Goal: Navigation & Orientation: Find specific page/section

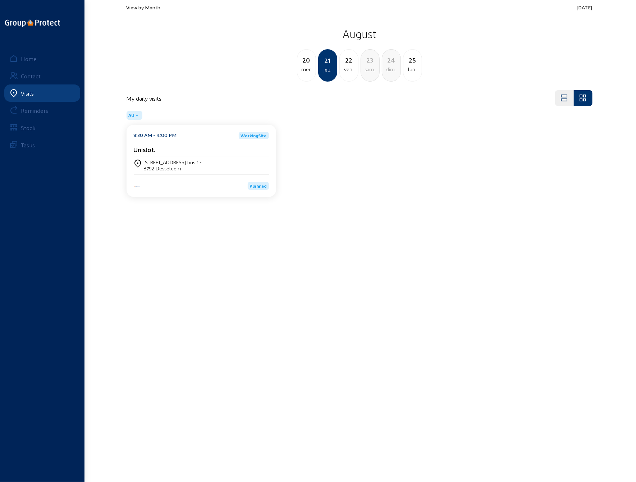
click at [140, 3] on div "View by Month [DATE] [DATE] mer. 21 jeu. 22 ven. 23 sam. 24 dim. 25 lun." at bounding box center [359, 43] width 474 height 86
click at [141, 9] on span "View by Month" at bounding box center [143, 7] width 34 height 6
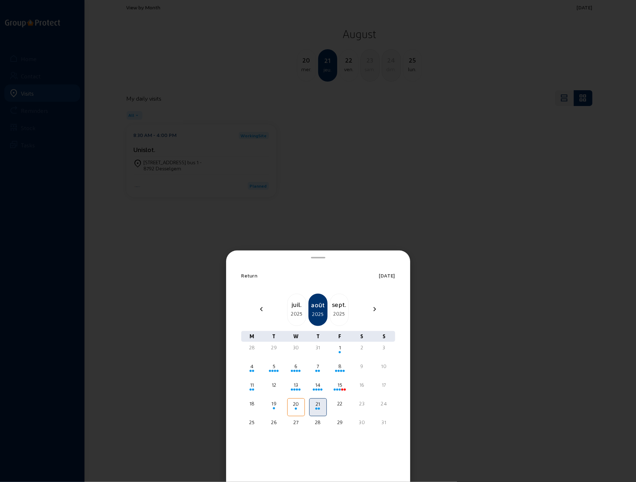
click at [375, 312] on mat-icon "chevron_right" at bounding box center [374, 309] width 9 height 9
click at [275, 349] on div "2" at bounding box center [274, 347] width 16 height 7
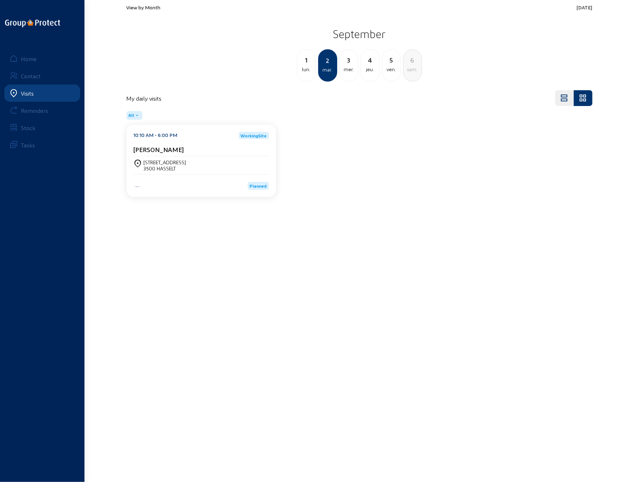
click at [164, 164] on div "[STREET_ADDRESS]" at bounding box center [165, 162] width 42 height 6
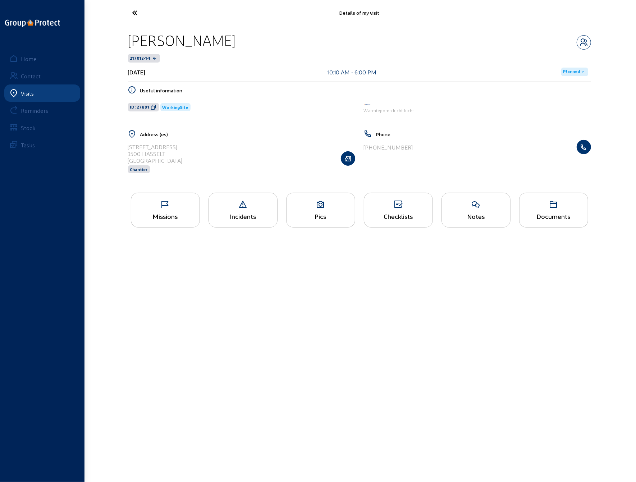
click at [180, 213] on div "Missions" at bounding box center [165, 216] width 68 height 8
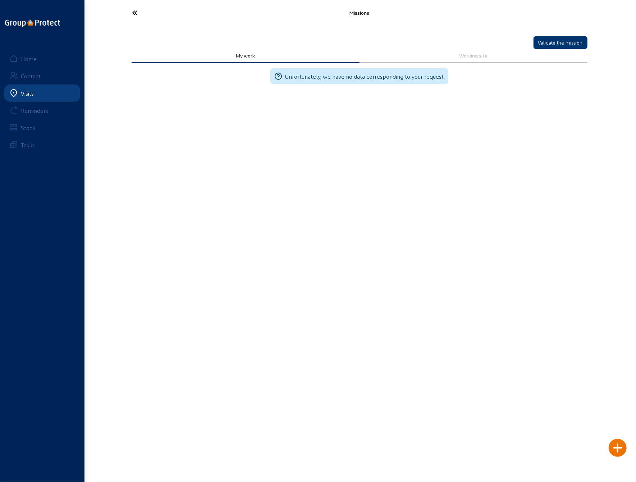
click at [136, 13] on icon at bounding box center [162, 12] width 66 height 13
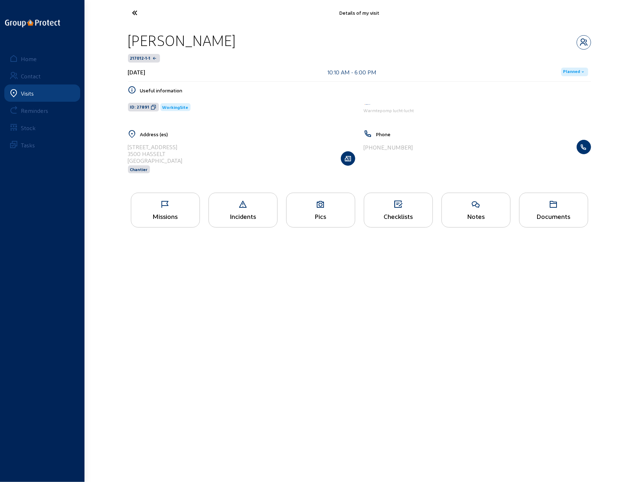
click at [316, 214] on div "Pics" at bounding box center [320, 216] width 68 height 8
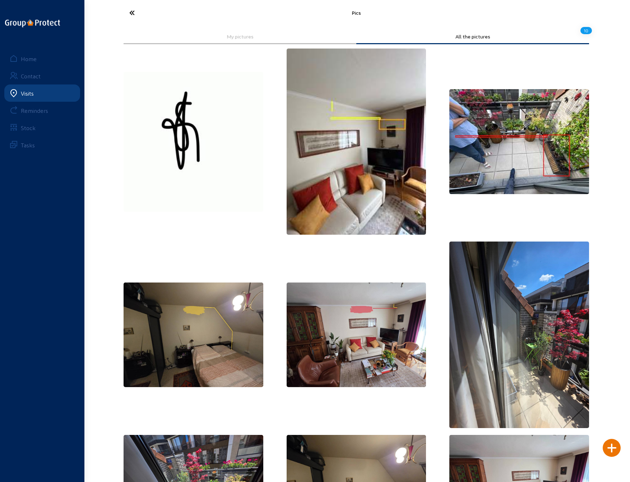
click at [132, 18] on icon at bounding box center [159, 12] width 66 height 13
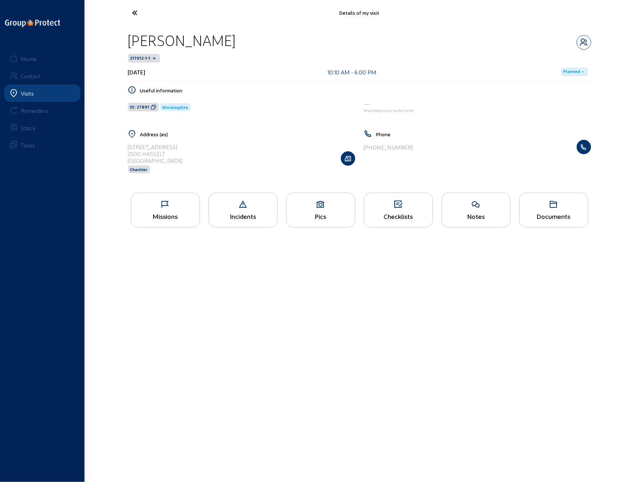
click at [393, 212] on div "Checklists" at bounding box center [398, 216] width 68 height 8
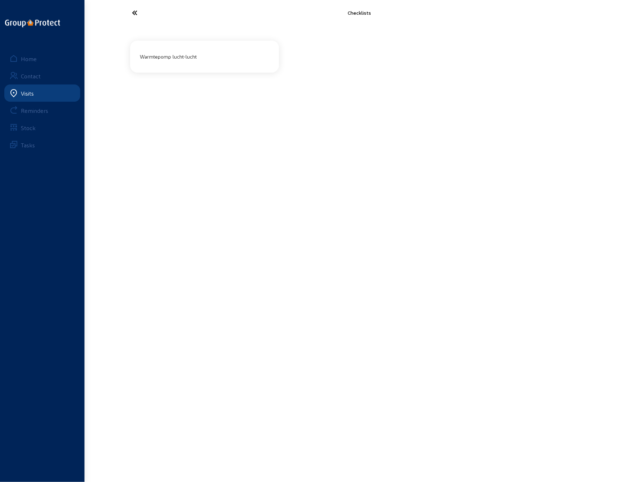
click at [172, 59] on div "Warmtepomp lucht-lucht" at bounding box center [204, 57] width 135 height 12
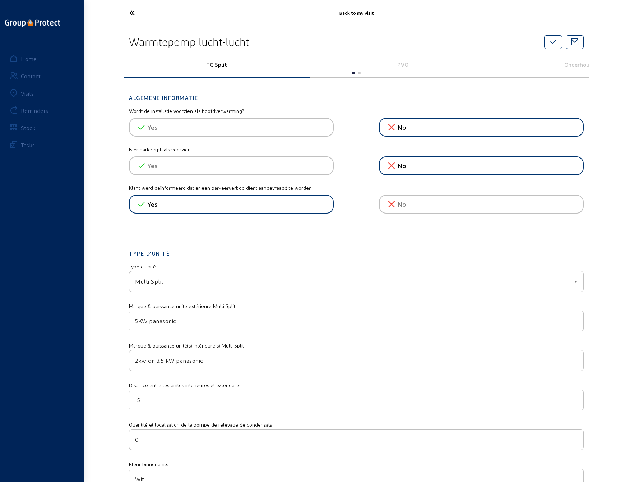
click at [133, 14] on icon at bounding box center [159, 12] width 66 height 13
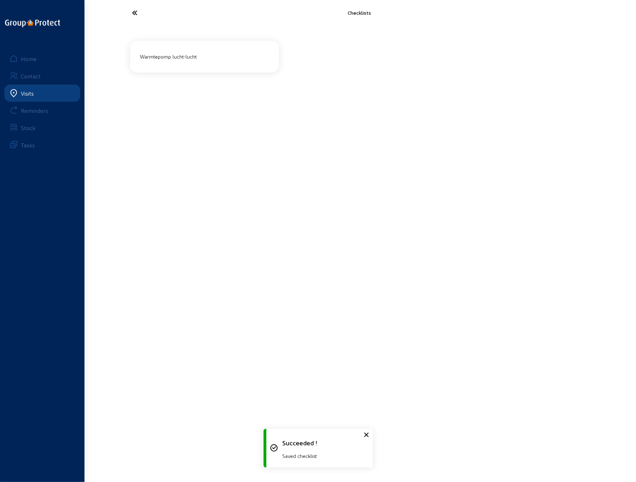
click at [135, 11] on icon at bounding box center [162, 12] width 66 height 13
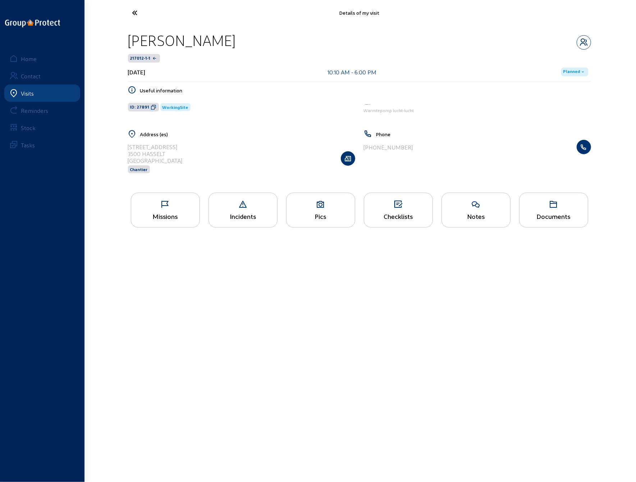
click at [135, 12] on icon at bounding box center [162, 12] width 66 height 13
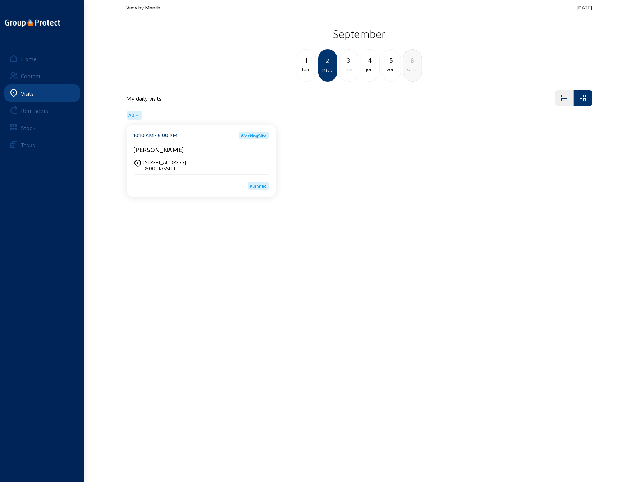
click at [348, 63] on div "3" at bounding box center [349, 60] width 18 height 10
click at [166, 132] on div "9:00 AM - 6:00 PM" at bounding box center [155, 135] width 43 height 7
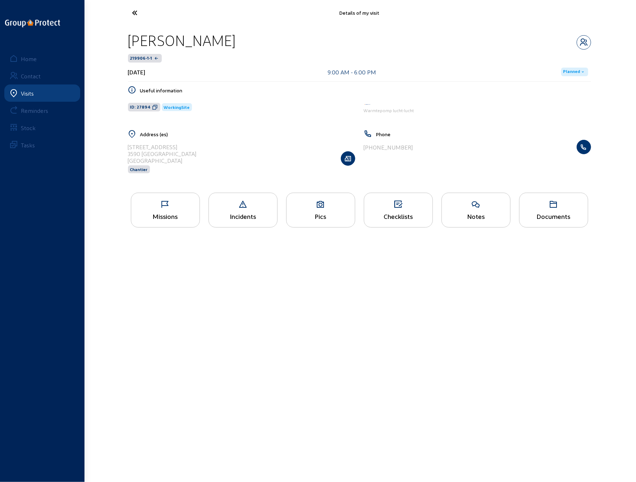
click at [388, 208] on icon at bounding box center [398, 204] width 68 height 9
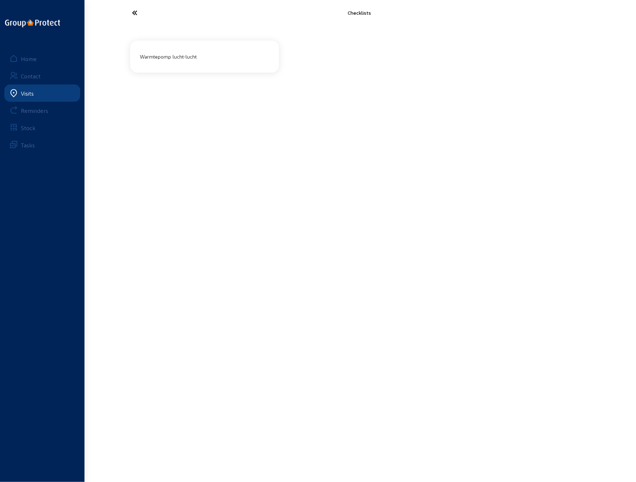
click at [193, 57] on div "Warmtepomp lucht-lucht" at bounding box center [204, 57] width 135 height 12
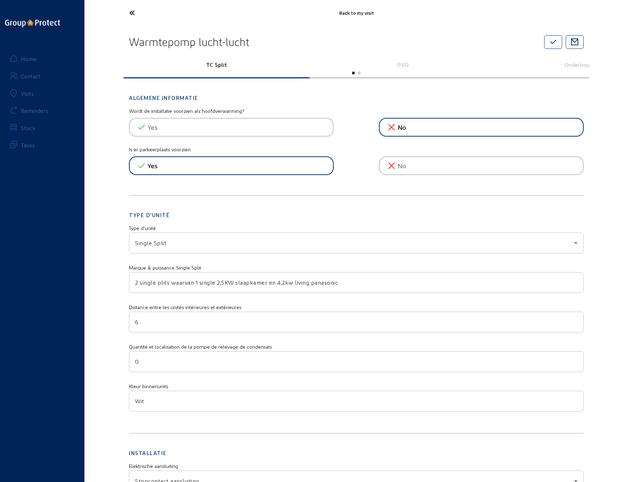
click at [132, 13] on icon at bounding box center [159, 12] width 66 height 13
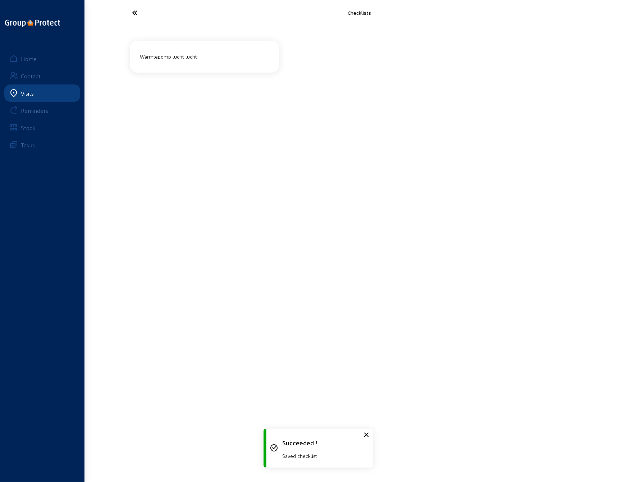
click at [132, 13] on icon at bounding box center [162, 12] width 66 height 13
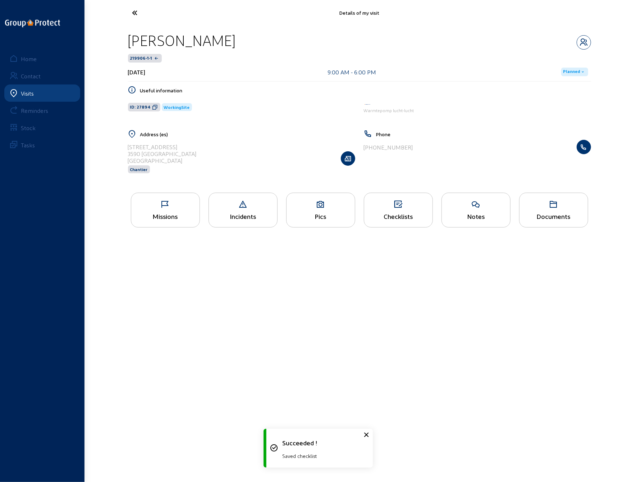
click at [132, 13] on icon at bounding box center [162, 12] width 66 height 13
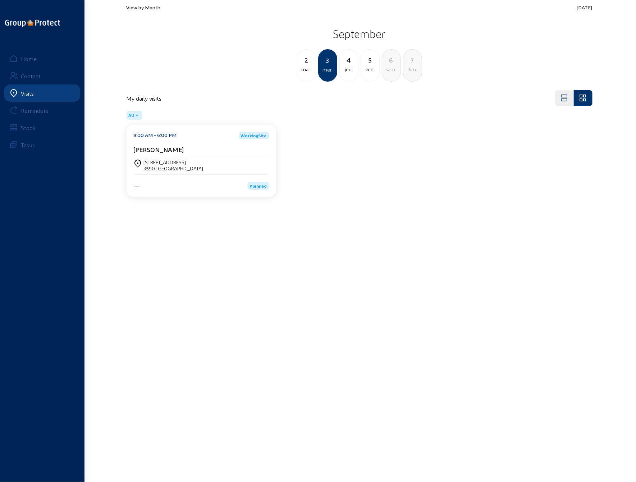
click at [347, 64] on div "4" at bounding box center [349, 60] width 18 height 10
click at [155, 166] on div "3600 GENK" at bounding box center [165, 168] width 42 height 6
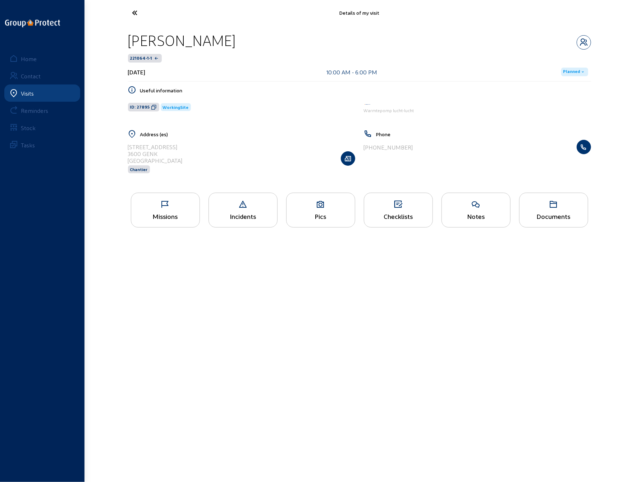
click at [404, 208] on div "Checklists" at bounding box center [398, 210] width 69 height 35
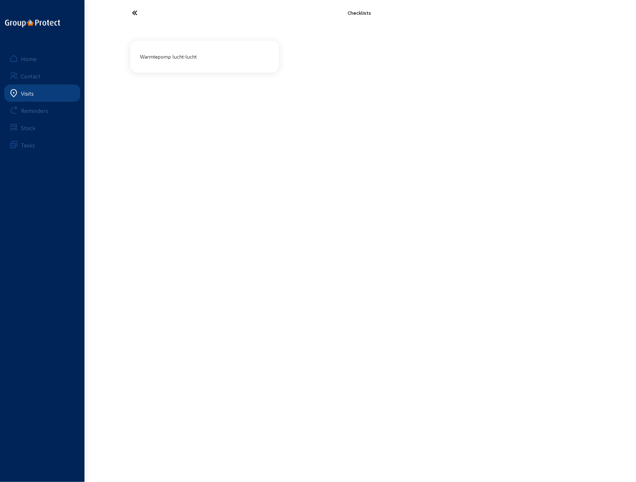
click at [192, 54] on div "Warmtepomp lucht-lucht" at bounding box center [204, 57] width 135 height 12
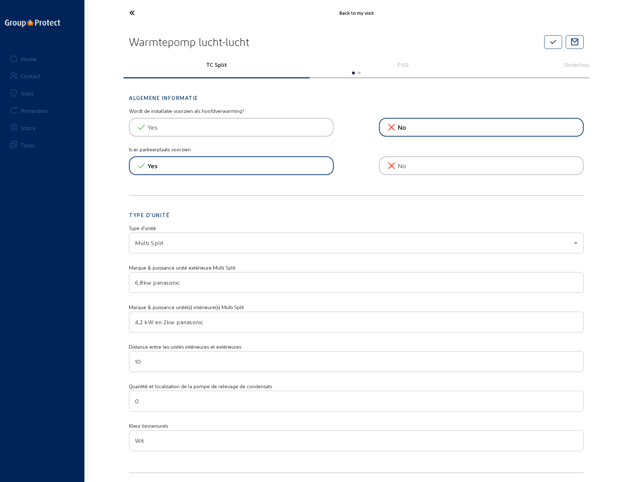
click at [132, 11] on icon at bounding box center [159, 12] width 66 height 13
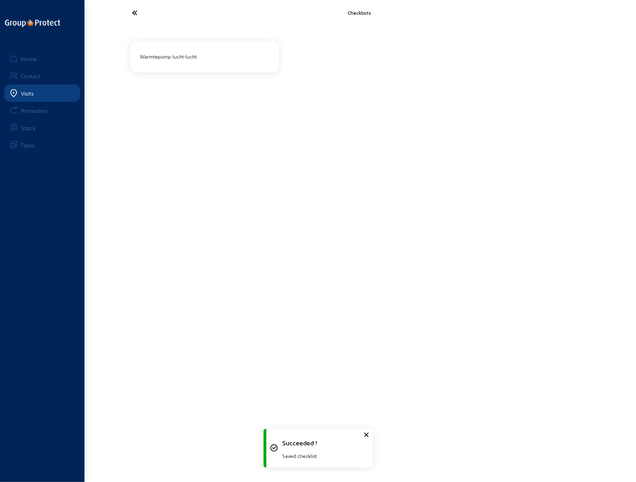
click at [132, 11] on icon at bounding box center [162, 12] width 66 height 13
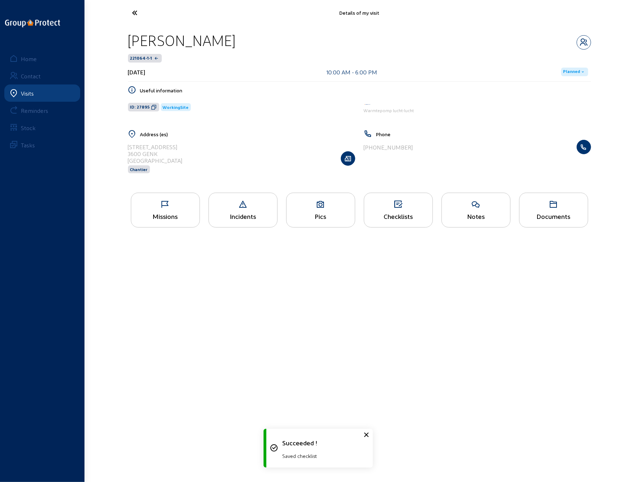
click at [133, 11] on icon at bounding box center [162, 12] width 66 height 13
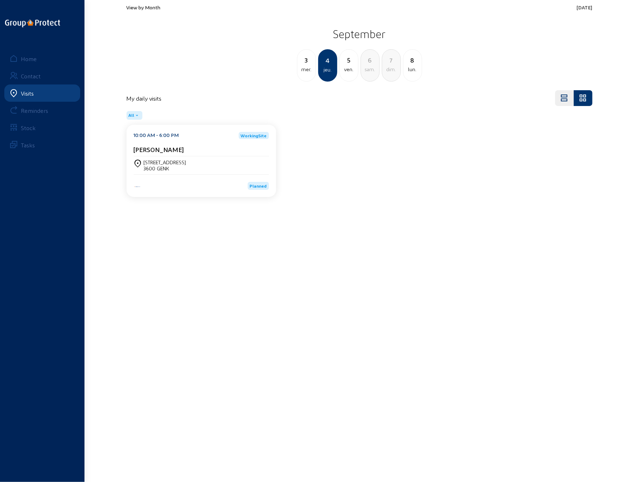
click at [348, 65] on div "ven." at bounding box center [349, 69] width 18 height 9
click at [153, 165] on div "9150 Bazel" at bounding box center [165, 168] width 42 height 6
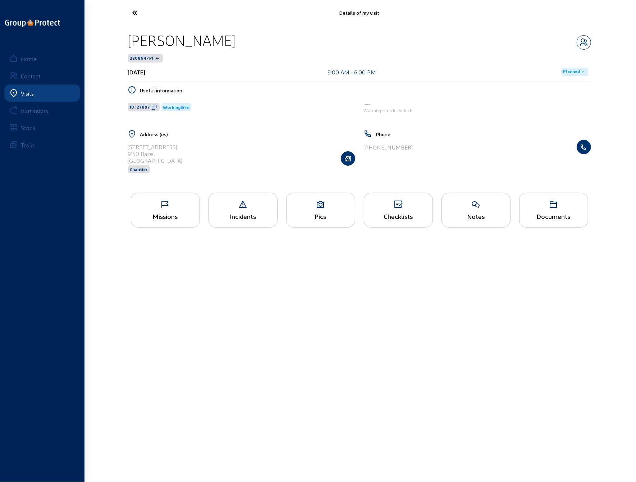
click at [400, 207] on icon at bounding box center [398, 204] width 68 height 9
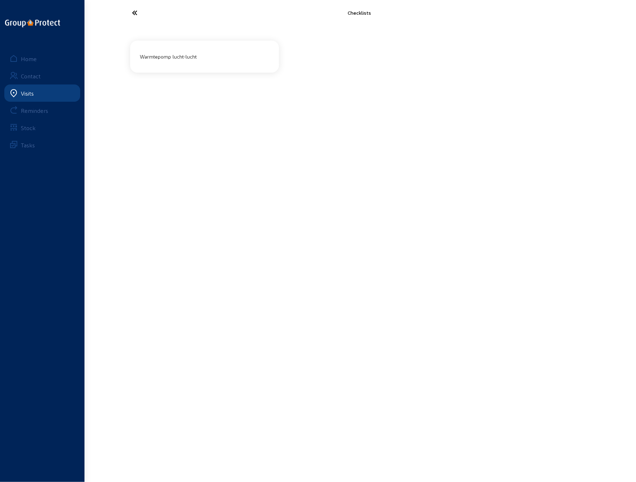
click at [178, 53] on div "Warmtepomp lucht-lucht" at bounding box center [204, 57] width 135 height 12
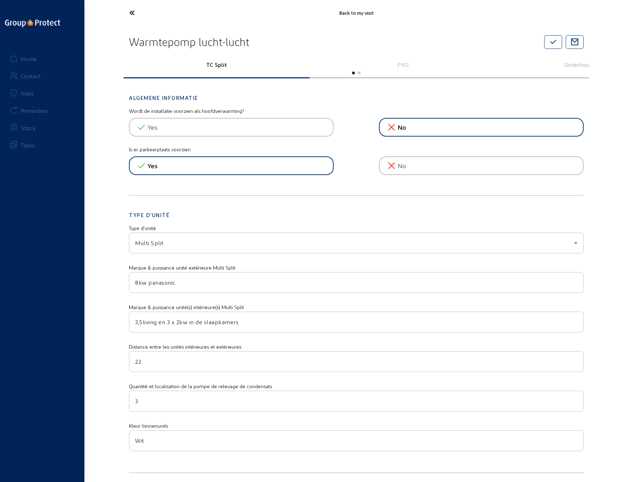
click at [132, 12] on icon at bounding box center [159, 12] width 66 height 13
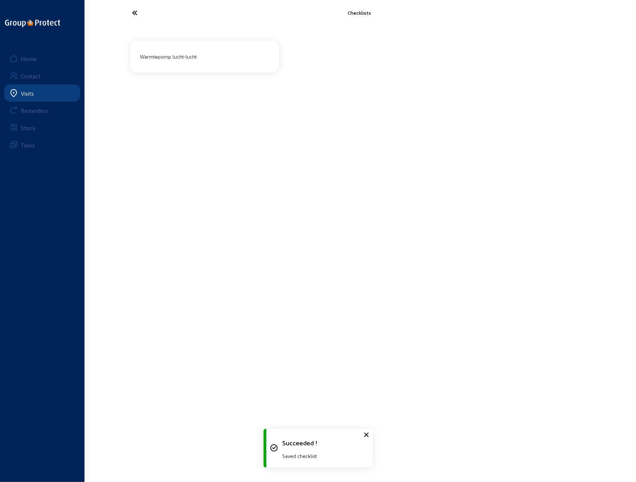
click at [132, 12] on icon at bounding box center [162, 12] width 66 height 13
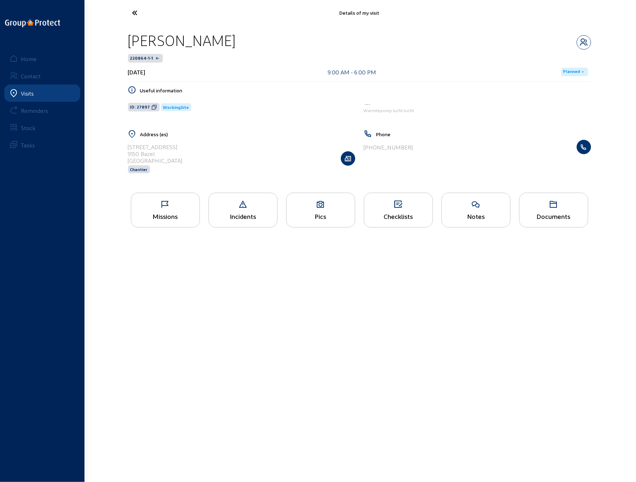
click at [132, 12] on icon at bounding box center [162, 12] width 66 height 13
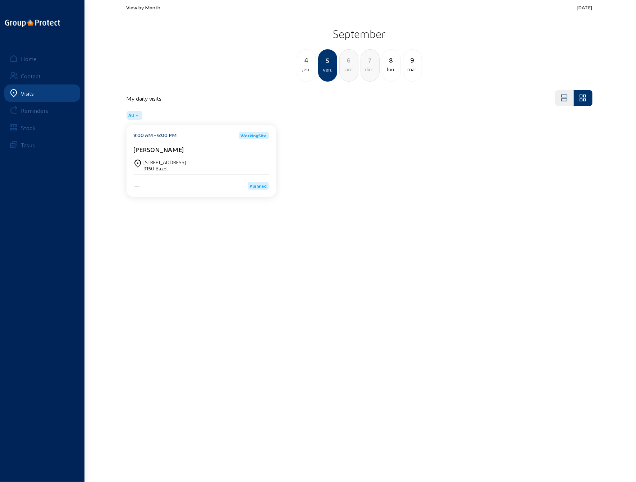
click at [303, 64] on div "4" at bounding box center [306, 60] width 18 height 10
click at [306, 66] on div "mer." at bounding box center [306, 69] width 18 height 9
click at [160, 160] on div "[STREET_ADDRESS]" at bounding box center [174, 162] width 60 height 6
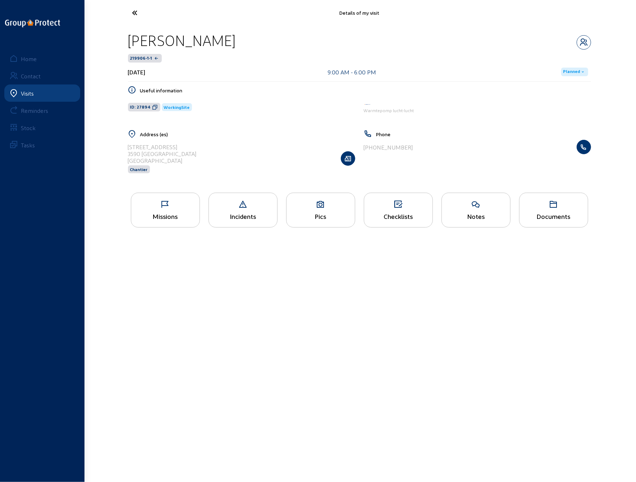
click at [388, 208] on div "Checklists" at bounding box center [398, 210] width 69 height 35
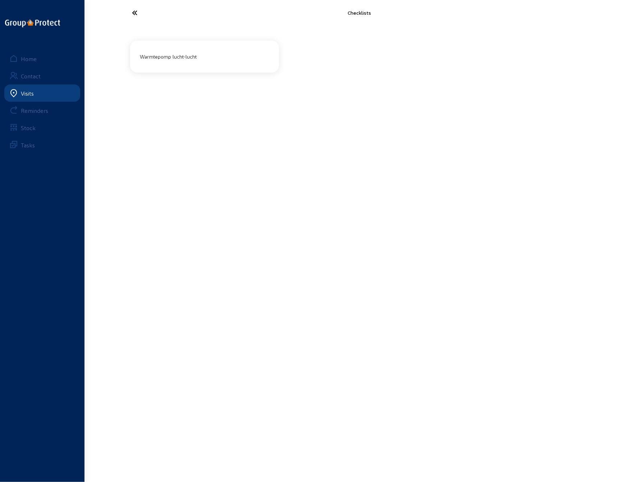
click at [183, 56] on div "Warmtepomp lucht-lucht" at bounding box center [204, 57] width 135 height 12
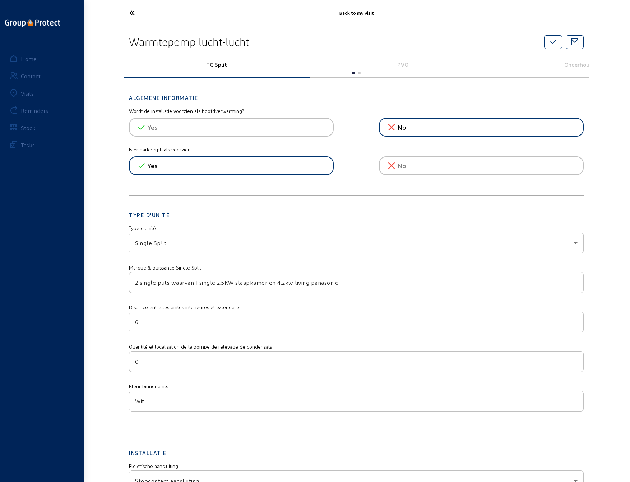
click at [132, 13] on icon at bounding box center [159, 12] width 66 height 13
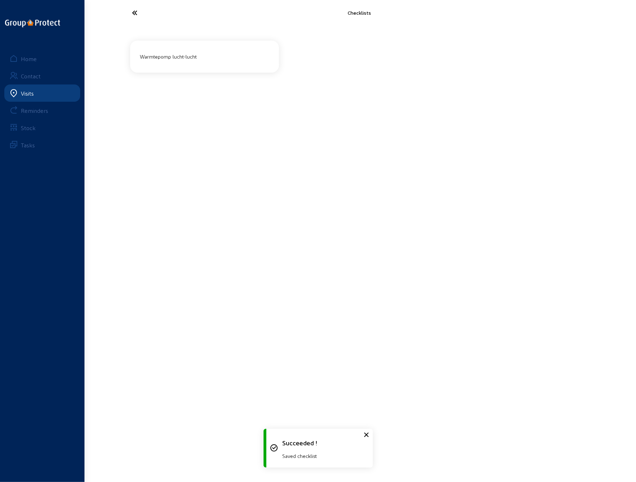
click at [136, 13] on icon at bounding box center [162, 12] width 66 height 13
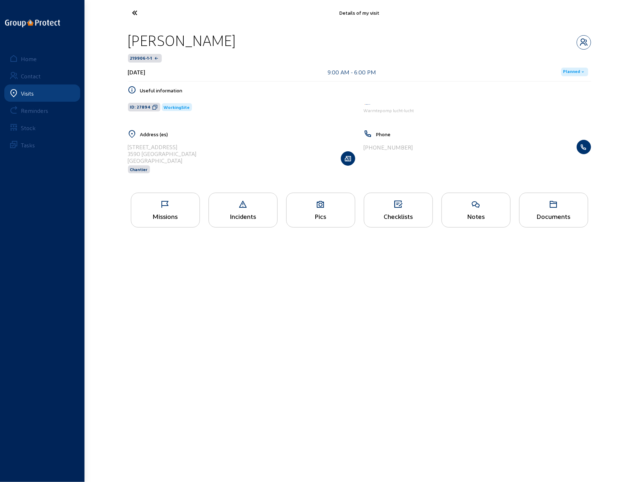
drag, startPoint x: 177, startPoint y: 154, endPoint x: 127, endPoint y: 147, distance: 50.5
click at [127, 147] on div "Address (es) [STREET_ADDRESS] Chantier" at bounding box center [242, 156] width 236 height 53
copy cam-list-title "[STREET_ADDRESS]"
click at [134, 12] on icon at bounding box center [162, 12] width 66 height 13
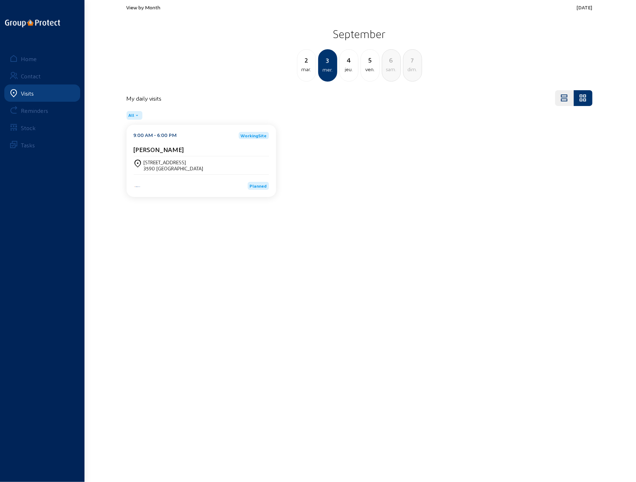
click at [139, 5] on span "View by Month" at bounding box center [143, 7] width 34 height 6
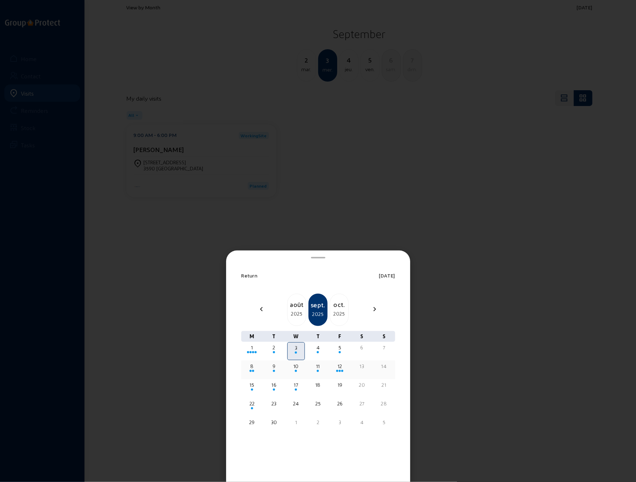
click at [251, 368] on div "8" at bounding box center [252, 366] width 16 height 7
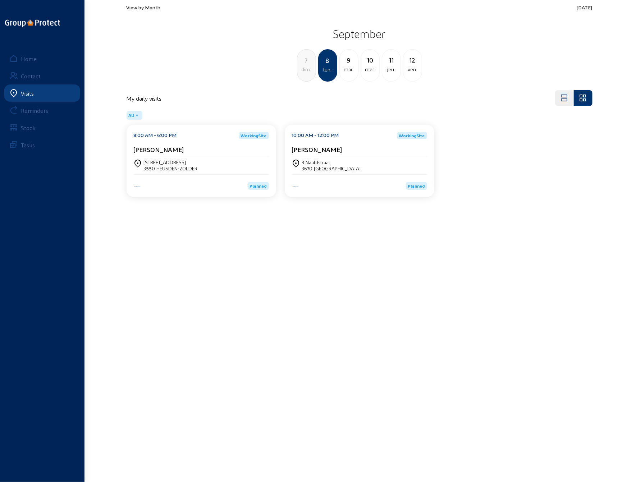
click at [170, 165] on div "3550 HEUSDEN-ZOLDER" at bounding box center [171, 168] width 54 height 6
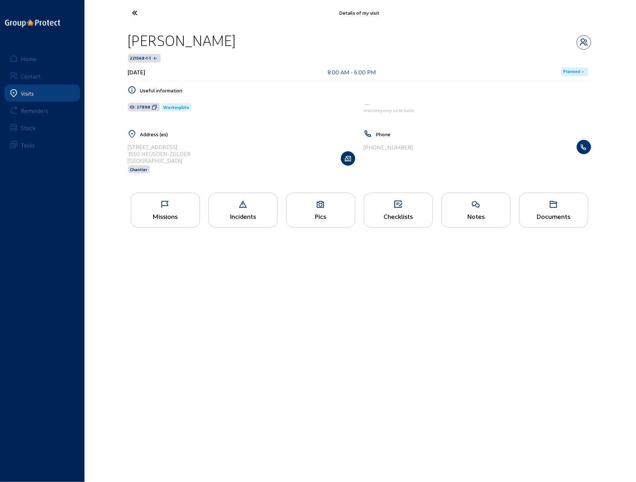
click at [392, 207] on icon at bounding box center [398, 204] width 68 height 9
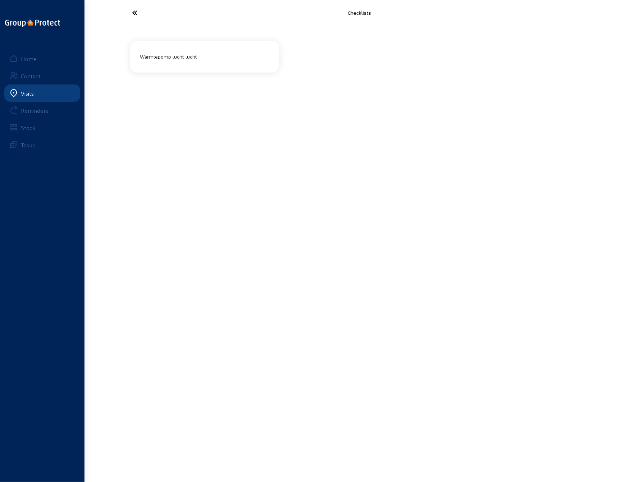
click at [194, 55] on div "Warmtepomp lucht-lucht" at bounding box center [204, 57] width 135 height 12
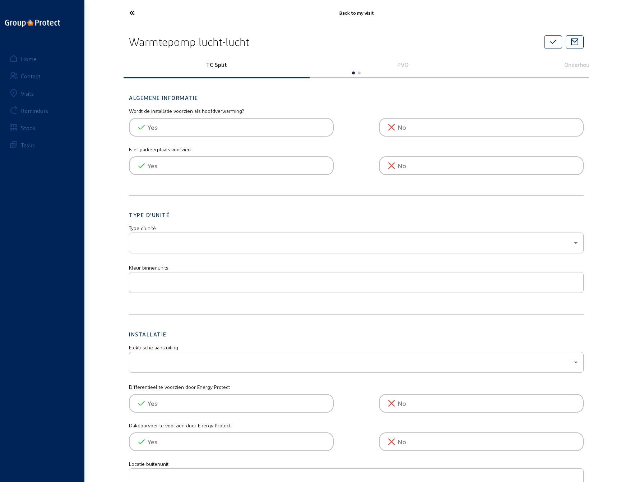
click at [131, 13] on icon at bounding box center [159, 12] width 66 height 13
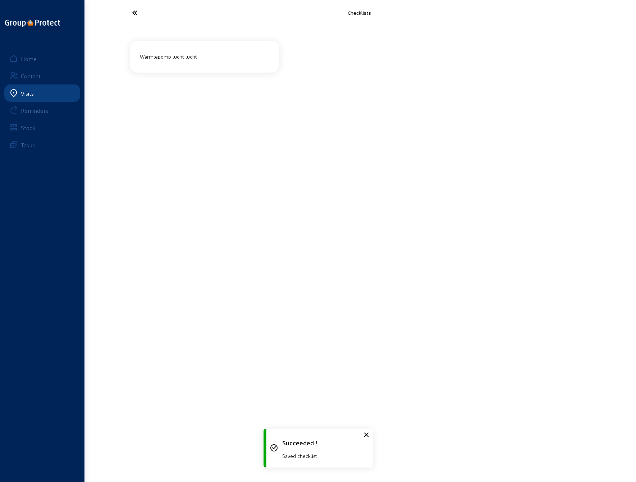
click at [137, 12] on icon at bounding box center [162, 12] width 66 height 13
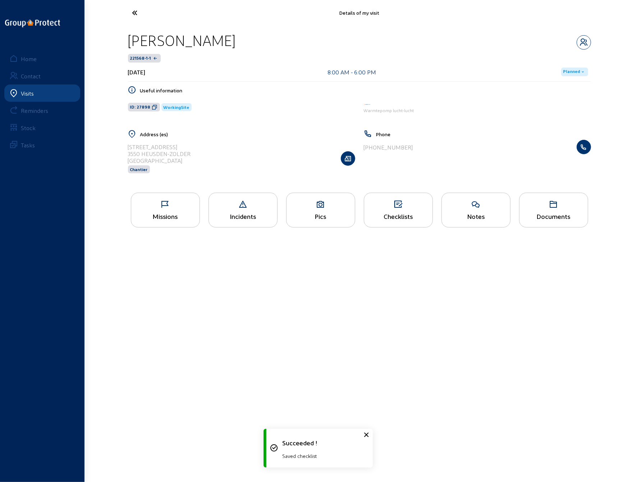
click at [321, 214] on div "Pics" at bounding box center [320, 216] width 68 height 8
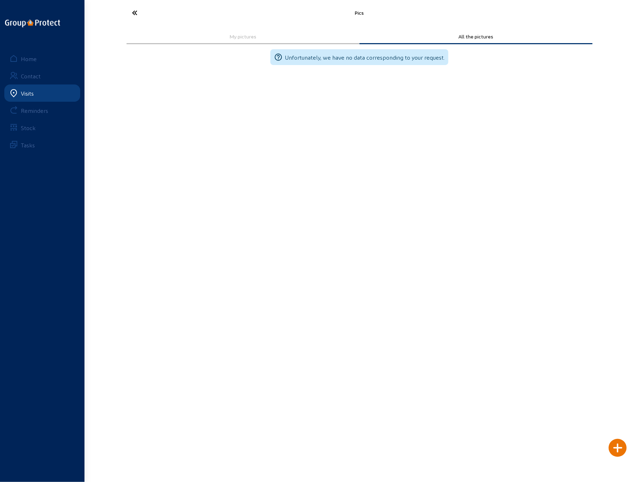
click at [135, 11] on icon at bounding box center [162, 12] width 66 height 13
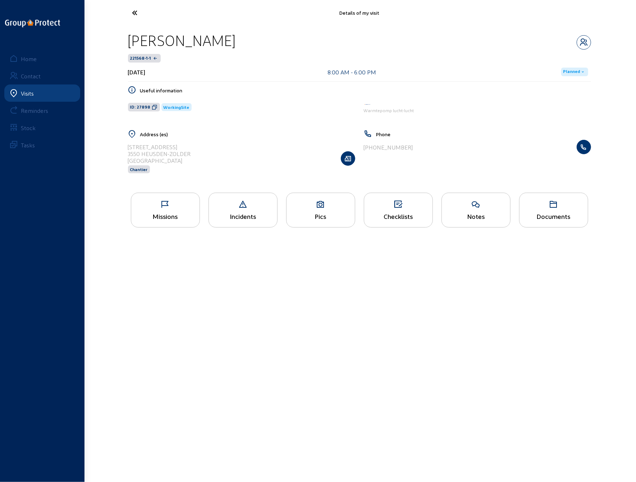
click at [136, 11] on icon at bounding box center [162, 12] width 66 height 13
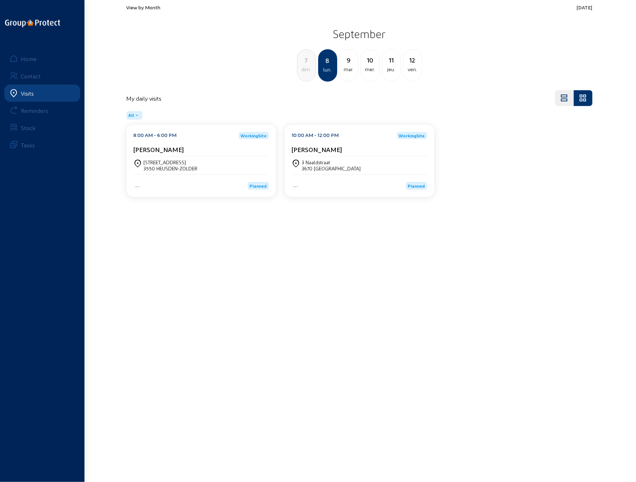
click at [319, 164] on div "3 Naaldstraat" at bounding box center [331, 162] width 59 height 6
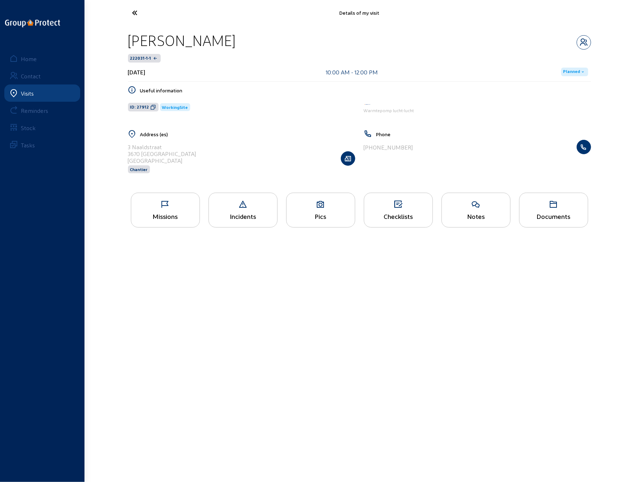
drag, startPoint x: 323, startPoint y: 208, endPoint x: 334, endPoint y: 209, distance: 10.8
click at [324, 208] on div "Pics" at bounding box center [320, 210] width 69 height 35
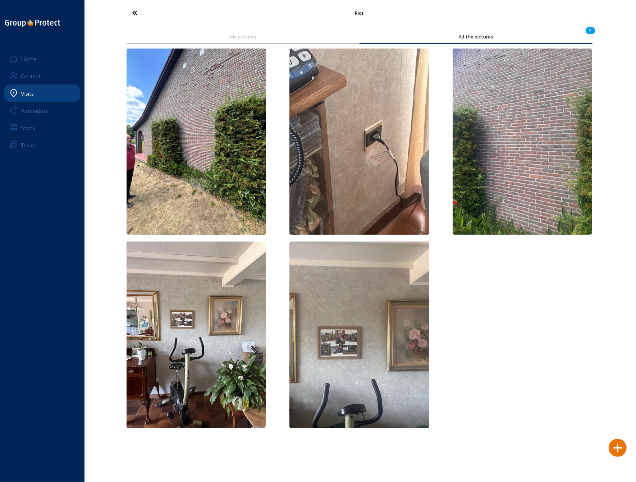
click at [134, 12] on icon at bounding box center [162, 12] width 66 height 13
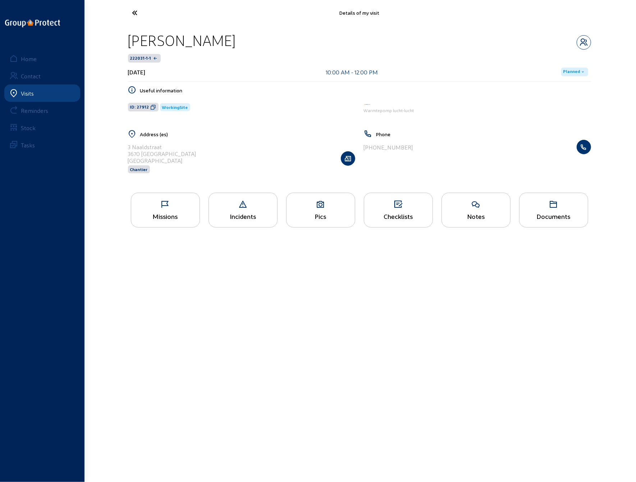
click at [134, 12] on icon at bounding box center [162, 12] width 66 height 13
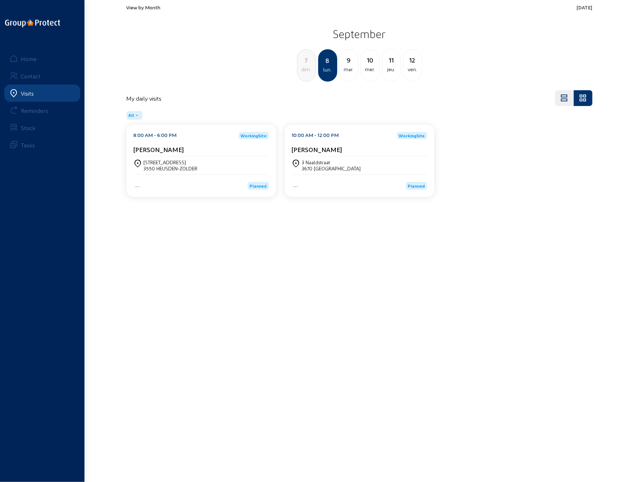
click at [134, 12] on div "View by Month [DATE] [DATE] dim. 8 lun. [DATE] mer. 11 jeu. 12 ven." at bounding box center [359, 42] width 466 height 77
click at [349, 65] on div "mar." at bounding box center [349, 69] width 18 height 9
click at [165, 167] on div "3040 [GEOGRAPHIC_DATA]" at bounding box center [174, 168] width 60 height 6
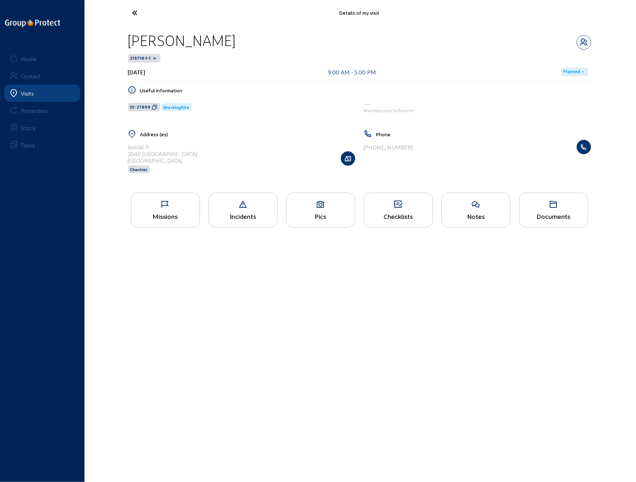
click at [321, 213] on div "Pics" at bounding box center [320, 216] width 68 height 8
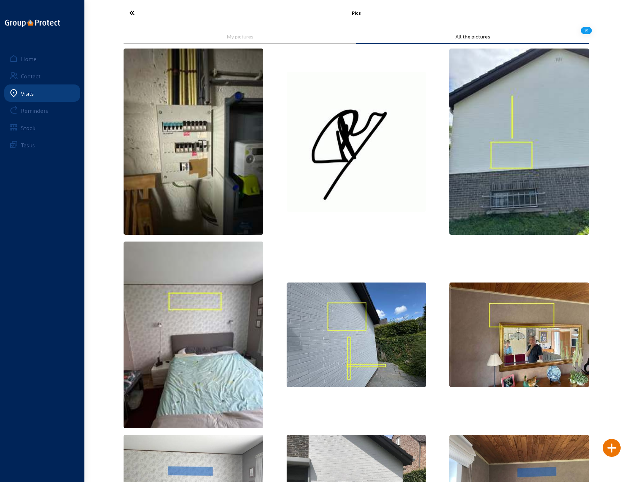
click at [132, 13] on icon at bounding box center [159, 12] width 66 height 13
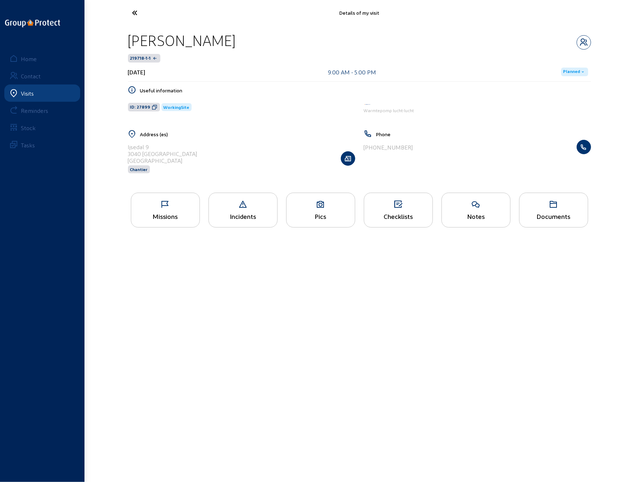
click at [132, 13] on icon at bounding box center [162, 12] width 66 height 13
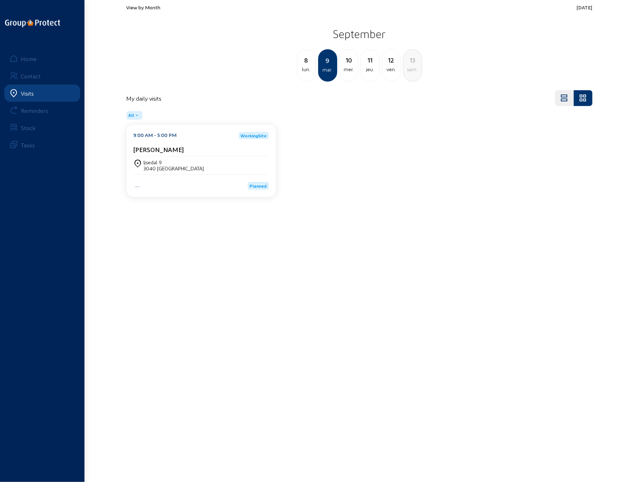
click at [349, 66] on div "mer." at bounding box center [349, 69] width 18 height 9
click at [164, 164] on div "[STREET_ADDRESS]" at bounding box center [165, 162] width 42 height 6
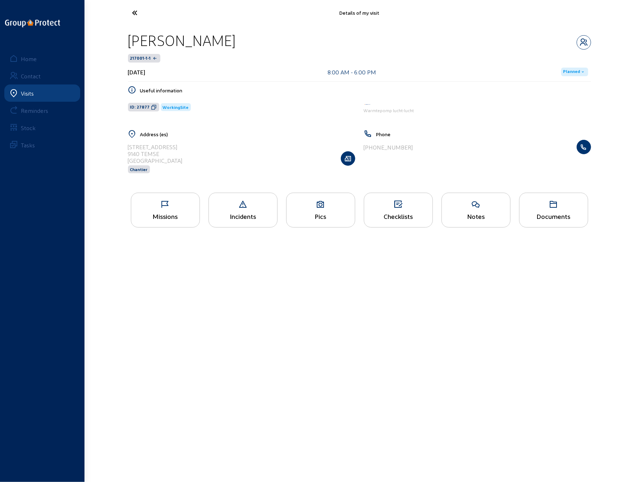
click at [319, 206] on icon at bounding box center [320, 204] width 68 height 9
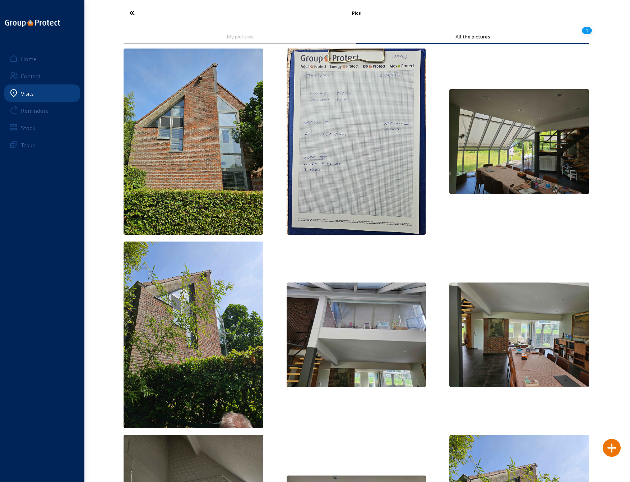
click at [338, 144] on img at bounding box center [357, 142] width 140 height 186
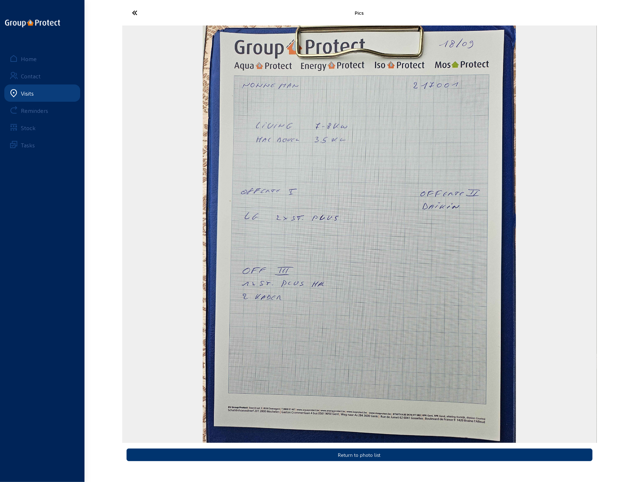
click at [153, 138] on div "2 / 9" at bounding box center [359, 234] width 474 height 417
click at [136, 14] on icon at bounding box center [162, 12] width 66 height 13
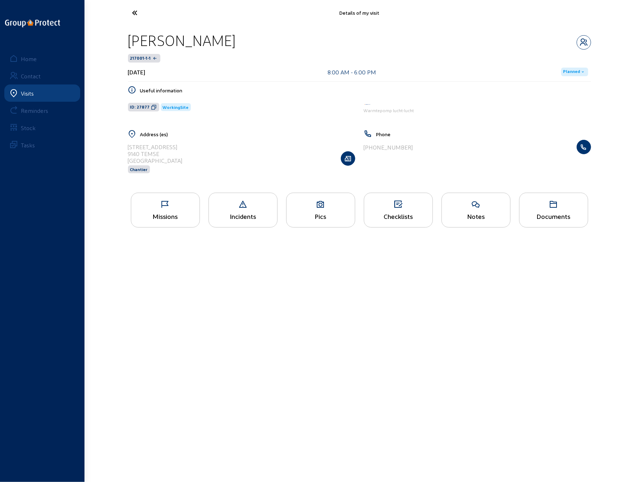
click at [134, 16] on icon at bounding box center [162, 12] width 66 height 13
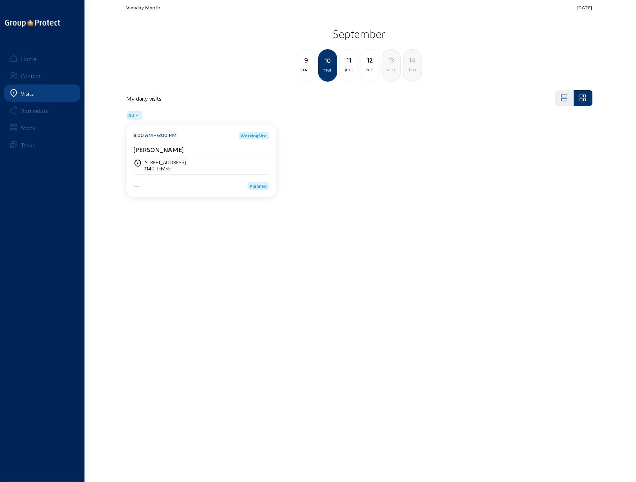
click at [349, 68] on div "jeu." at bounding box center [349, 69] width 18 height 9
click at [303, 71] on div "mer." at bounding box center [306, 69] width 18 height 9
click at [332, 67] on div "mer." at bounding box center [328, 69] width 18 height 9
click at [368, 64] on div "12" at bounding box center [370, 60] width 18 height 10
